Goal: Task Accomplishment & Management: Manage account settings

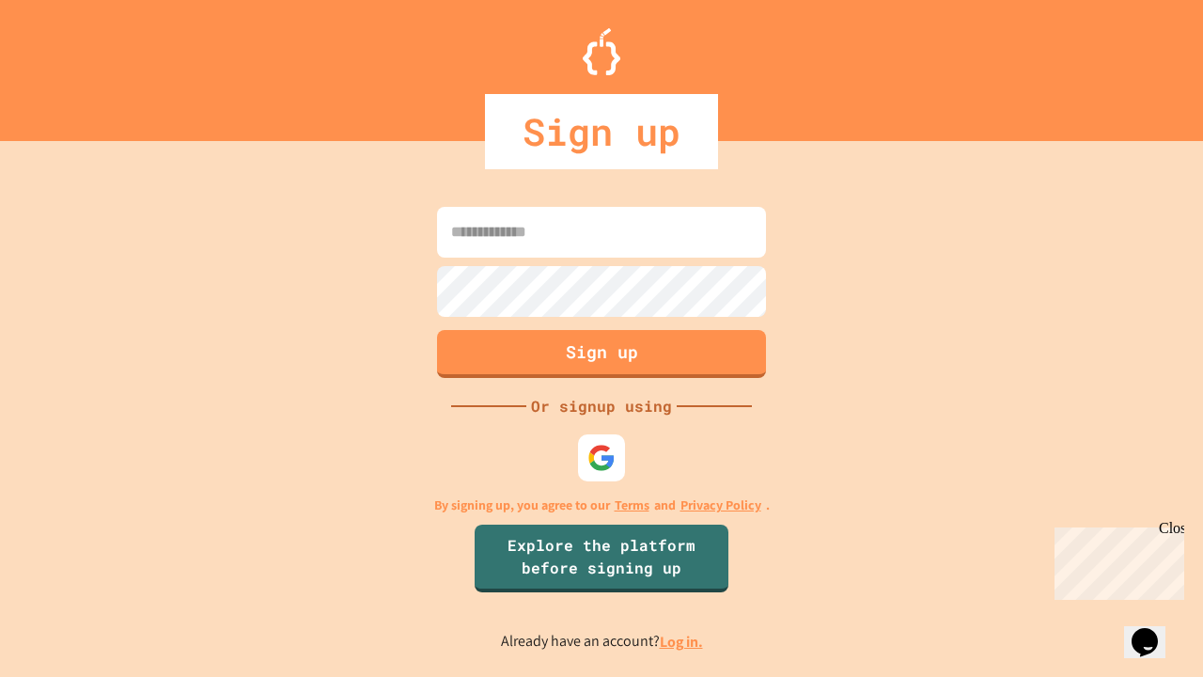
click at [683, 641] on link "Log in." at bounding box center [681, 642] width 43 height 20
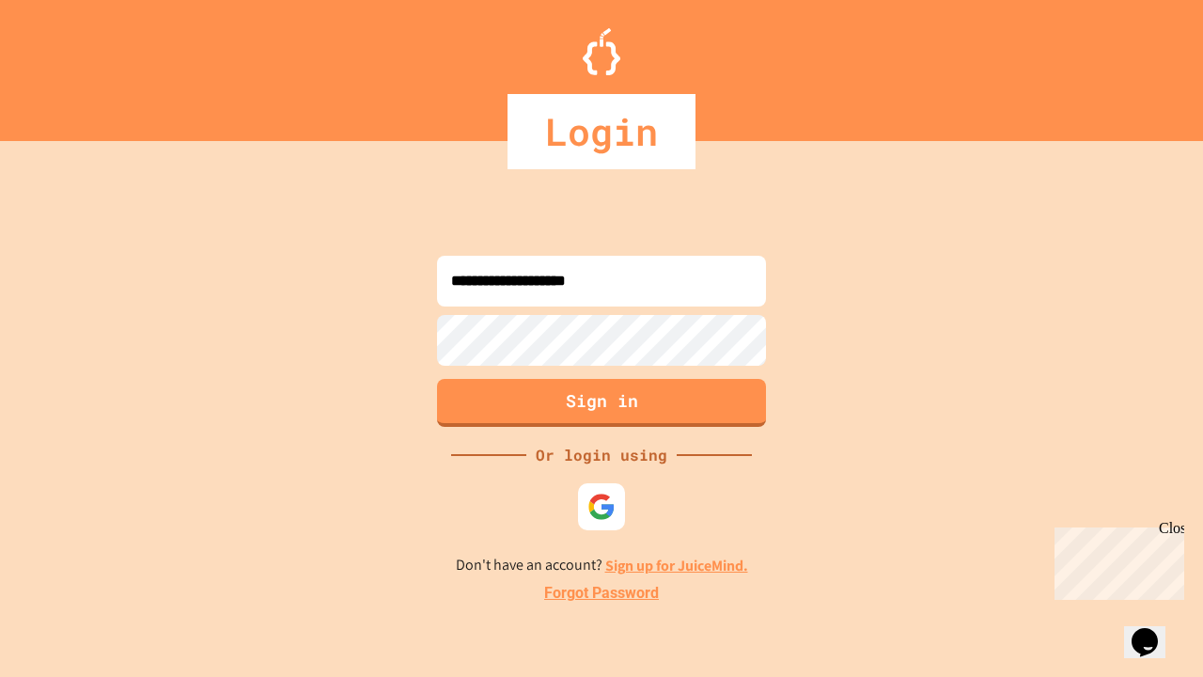
type input "**********"
